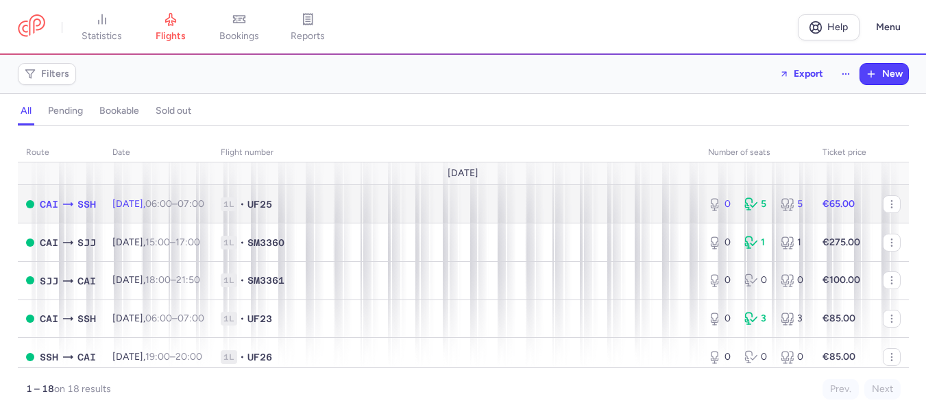
click at [124, 205] on span "[DATE] 06:00 – 07:00 +0" at bounding box center [158, 204] width 92 height 12
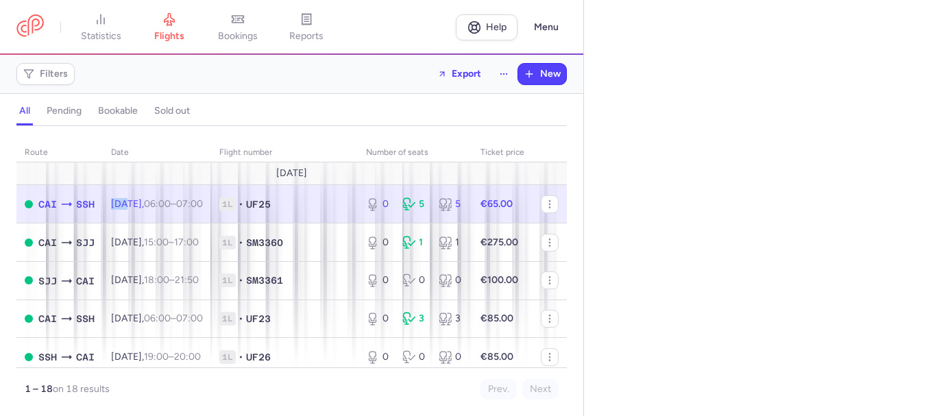
select select "days"
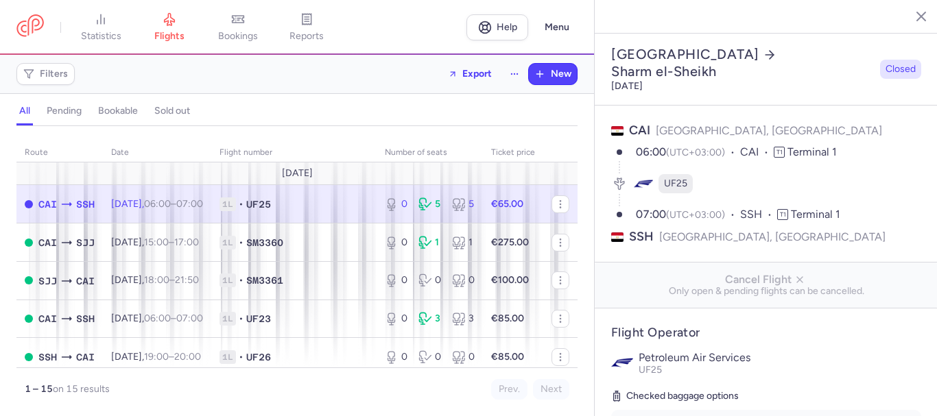
select select "days"
click at [168, 204] on time "06:00" at bounding box center [157, 204] width 27 height 12
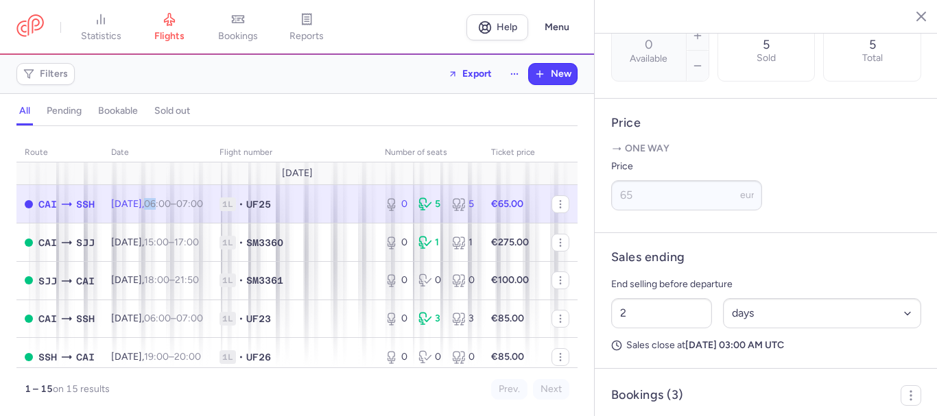
scroll to position [672, 0]
